Goal: Transaction & Acquisition: Book appointment/travel/reservation

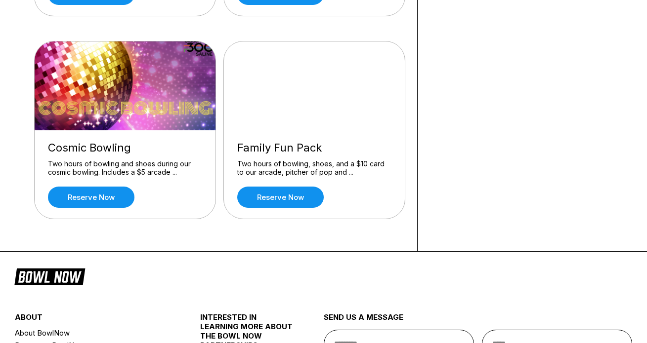
scroll to position [271, 0]
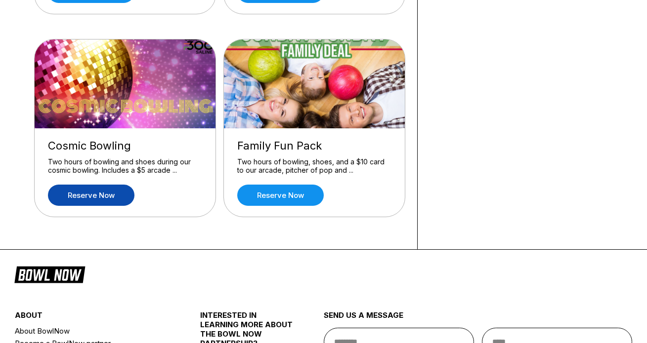
click at [81, 202] on link "Reserve now" at bounding box center [91, 195] width 86 height 21
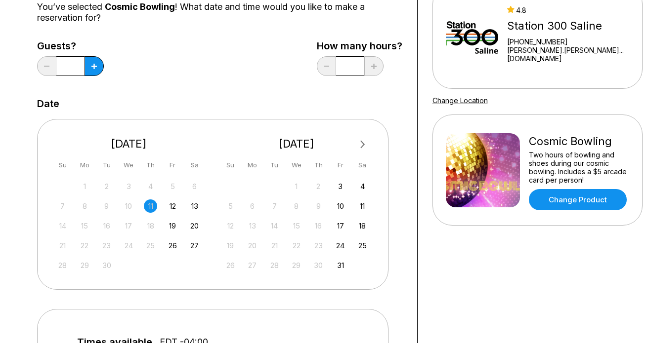
scroll to position [110, 0]
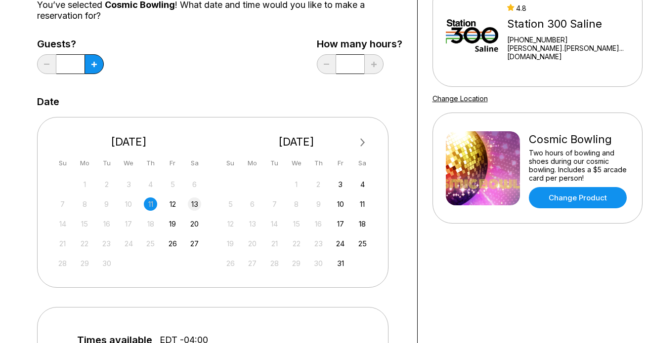
click at [193, 204] on div "13" at bounding box center [194, 204] width 13 height 13
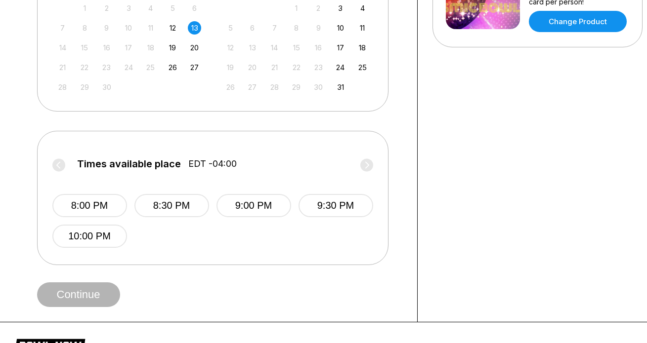
scroll to position [285, 0]
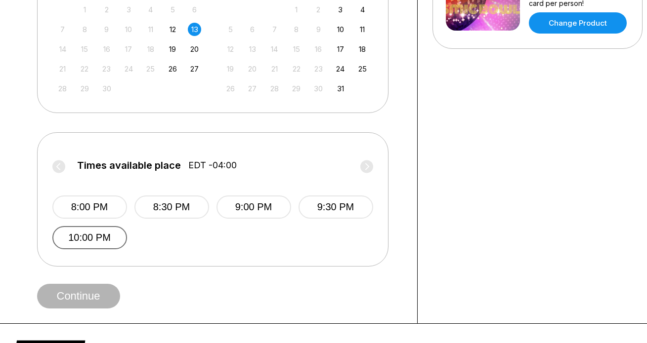
click at [118, 237] on button "10:00 PM" at bounding box center [89, 237] width 75 height 23
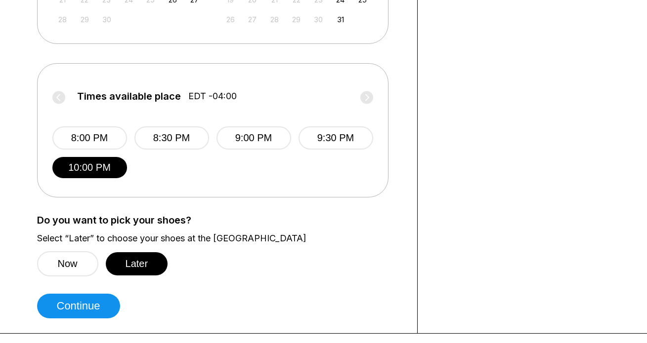
scroll to position [355, 0]
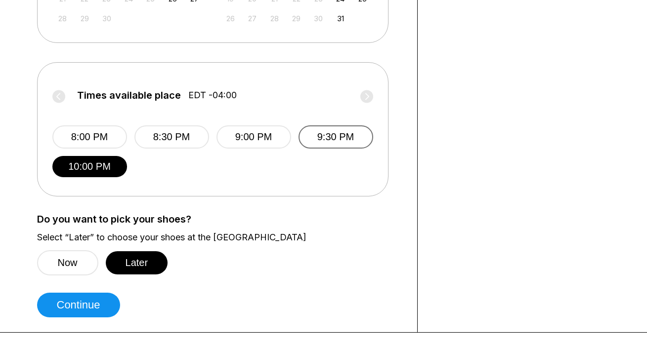
click at [340, 140] on button "9:30 PM" at bounding box center [335, 136] width 75 height 23
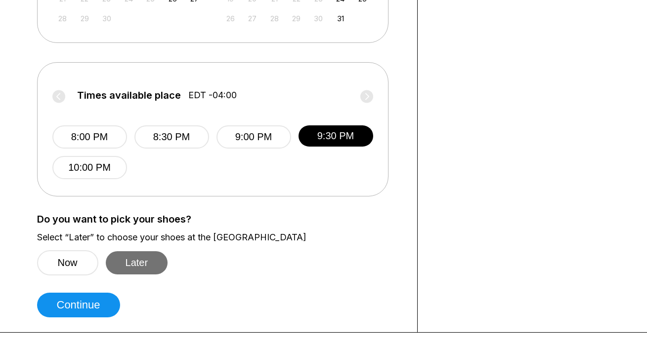
click at [159, 264] on button "Later" at bounding box center [137, 262] width 62 height 23
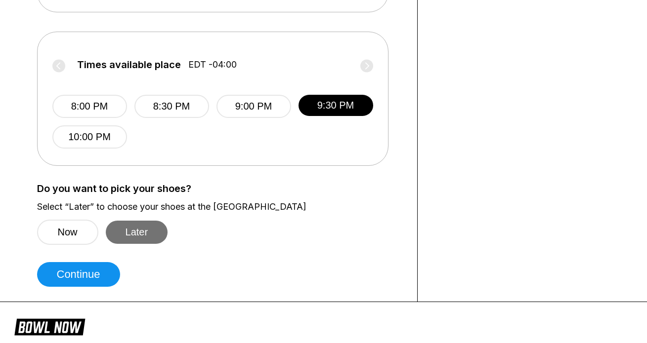
scroll to position [393, 0]
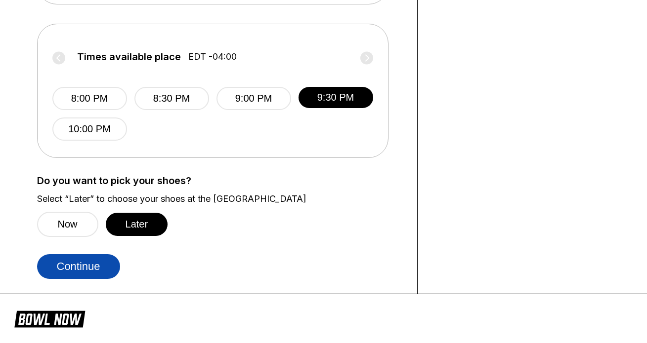
click at [95, 262] on button "Continue" at bounding box center [78, 266] width 83 height 25
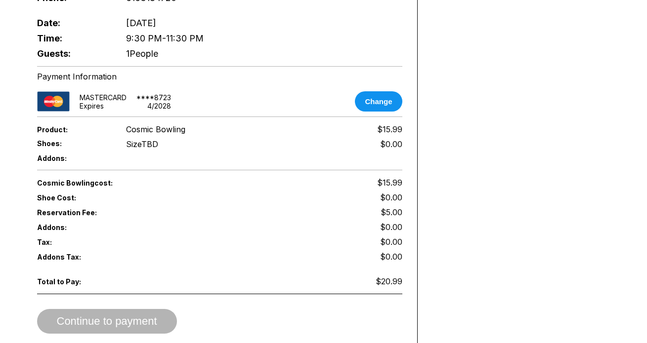
scroll to position [337, 0]
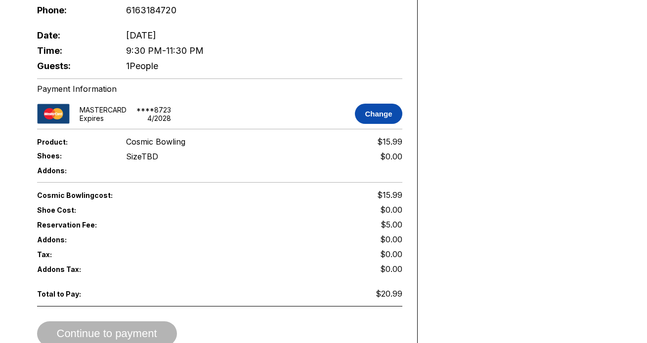
click at [381, 104] on button "Change" at bounding box center [378, 114] width 47 height 20
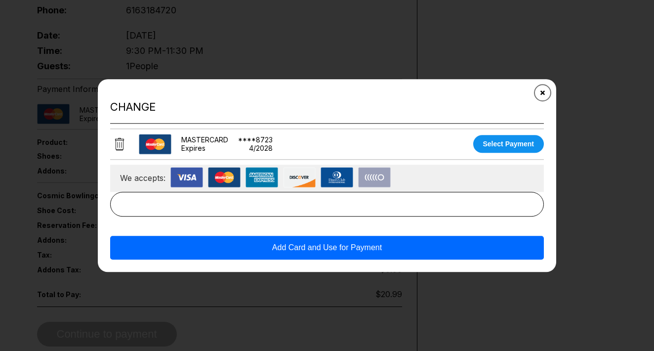
click at [544, 91] on icon "Close" at bounding box center [543, 93] width 8 height 8
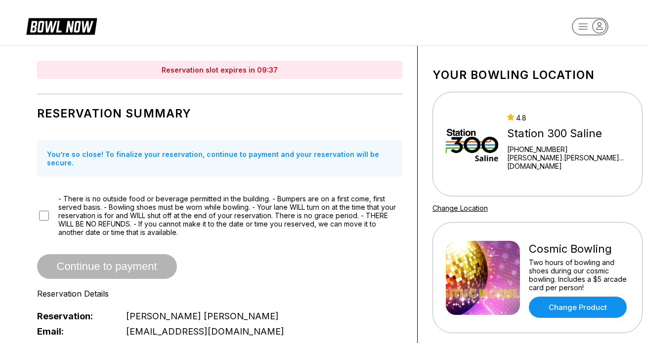
scroll to position [0, 0]
click at [571, 307] on link "Change Product" at bounding box center [577, 307] width 98 height 21
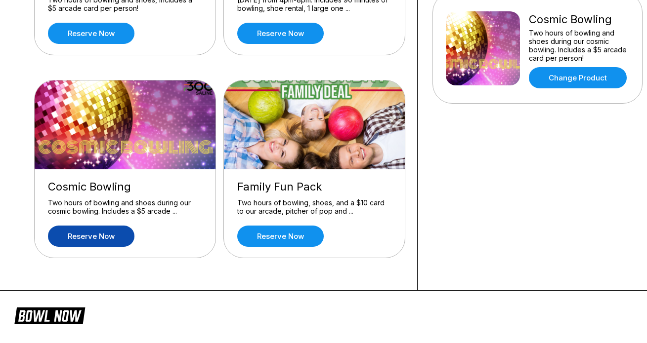
scroll to position [236, 0]
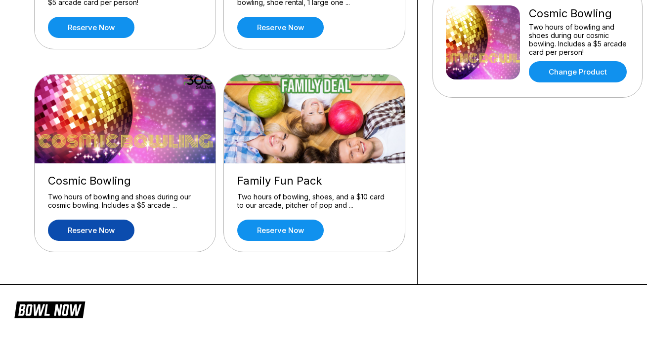
click at [120, 235] on link "Reserve now" at bounding box center [91, 230] width 86 height 21
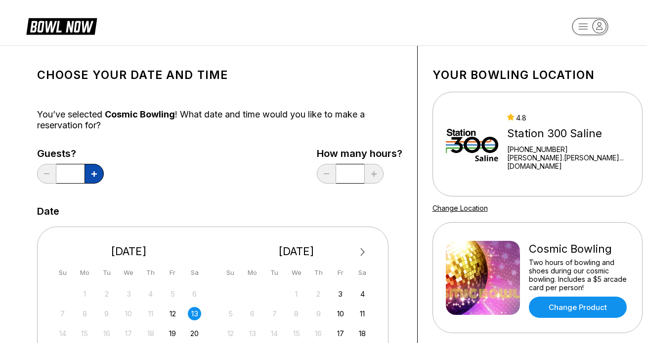
click at [91, 169] on button at bounding box center [93, 174] width 19 height 20
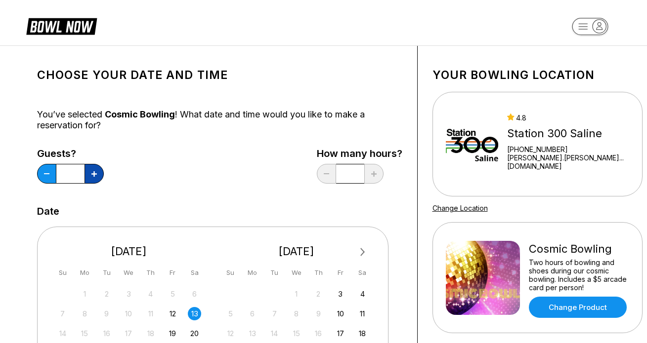
click at [91, 169] on button at bounding box center [93, 174] width 19 height 20
type input "*"
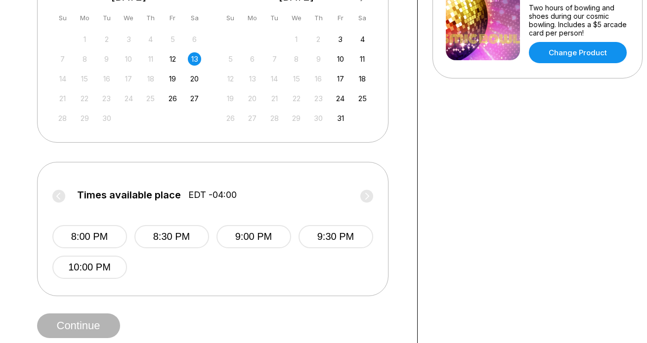
scroll to position [267, 0]
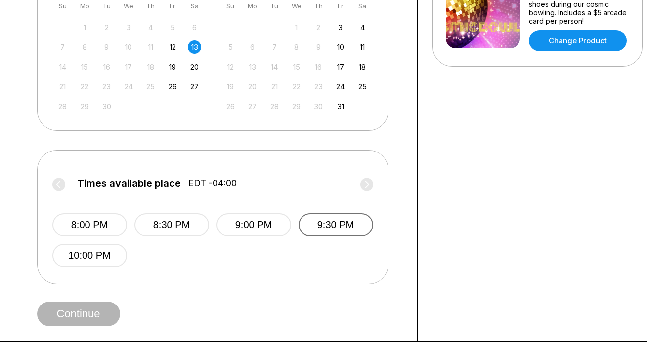
click at [334, 231] on button "9:30 PM" at bounding box center [335, 224] width 75 height 23
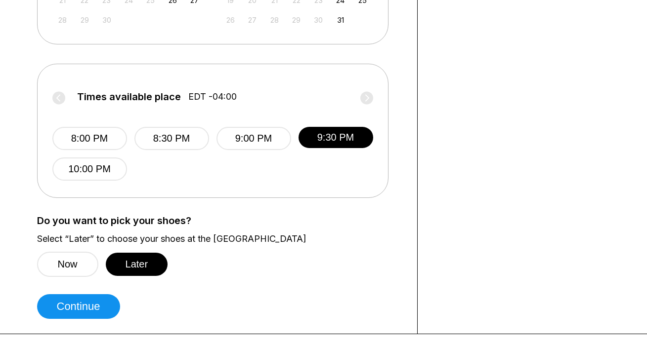
scroll to position [357, 0]
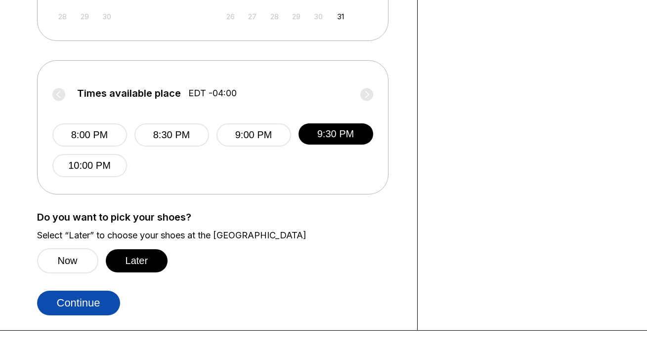
click at [101, 307] on button "Continue" at bounding box center [78, 303] width 83 height 25
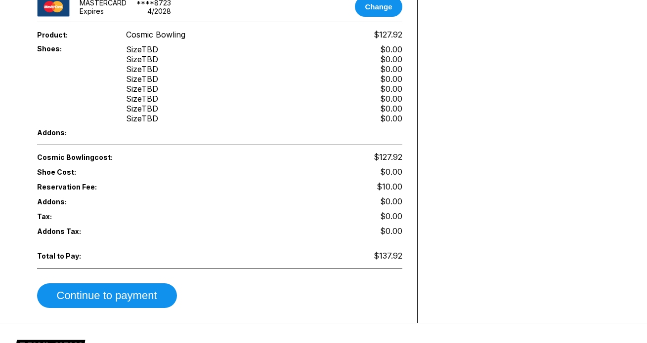
scroll to position [445, 0]
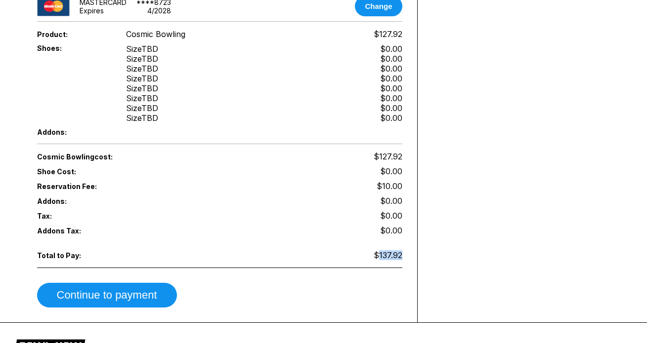
drag, startPoint x: 379, startPoint y: 250, endPoint x: 402, endPoint y: 244, distance: 24.0
copy span "137.92"
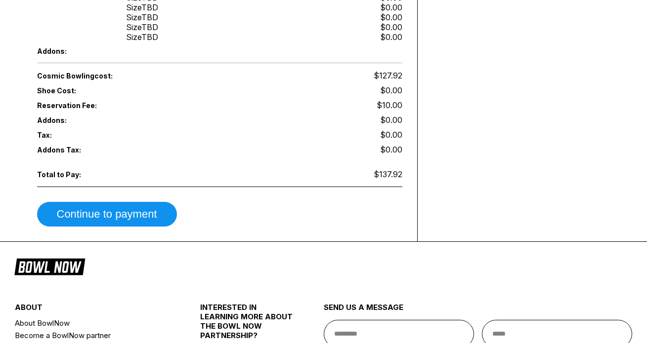
scroll to position [526, 0]
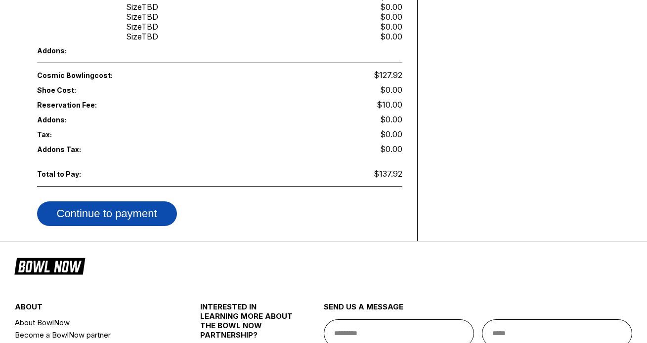
click at [144, 202] on button "Continue to payment" at bounding box center [107, 214] width 140 height 25
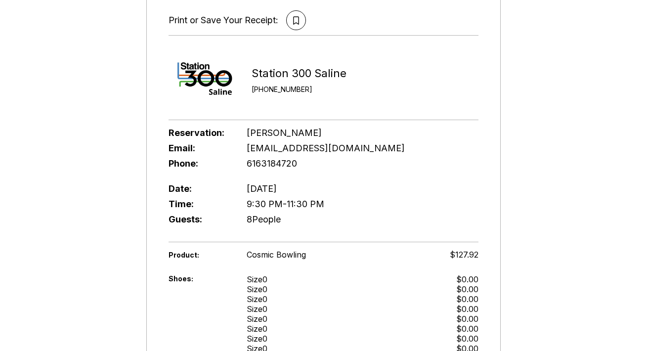
scroll to position [137, 0]
